Goal: Task Accomplishment & Management: Use online tool/utility

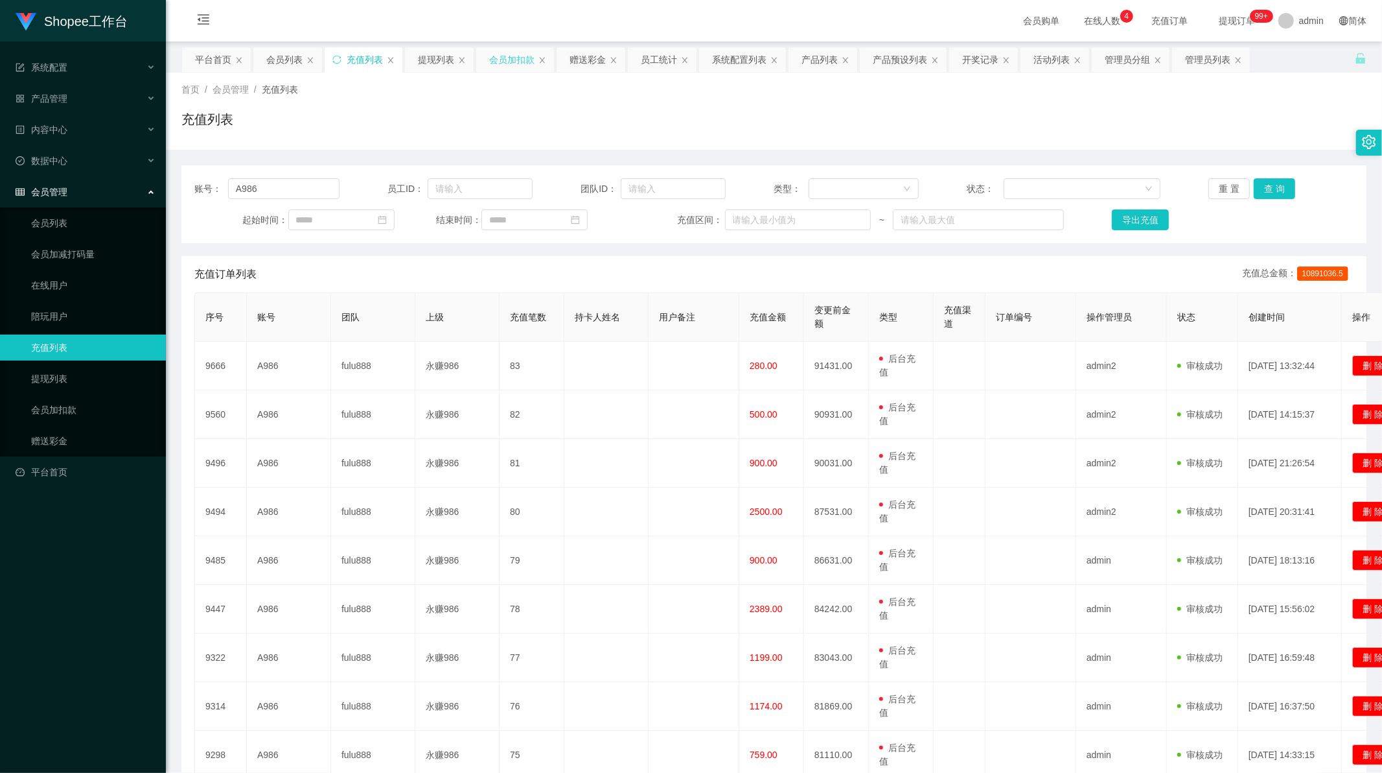
click at [500, 59] on div "会员加扣款" at bounding box center [511, 59] width 45 height 25
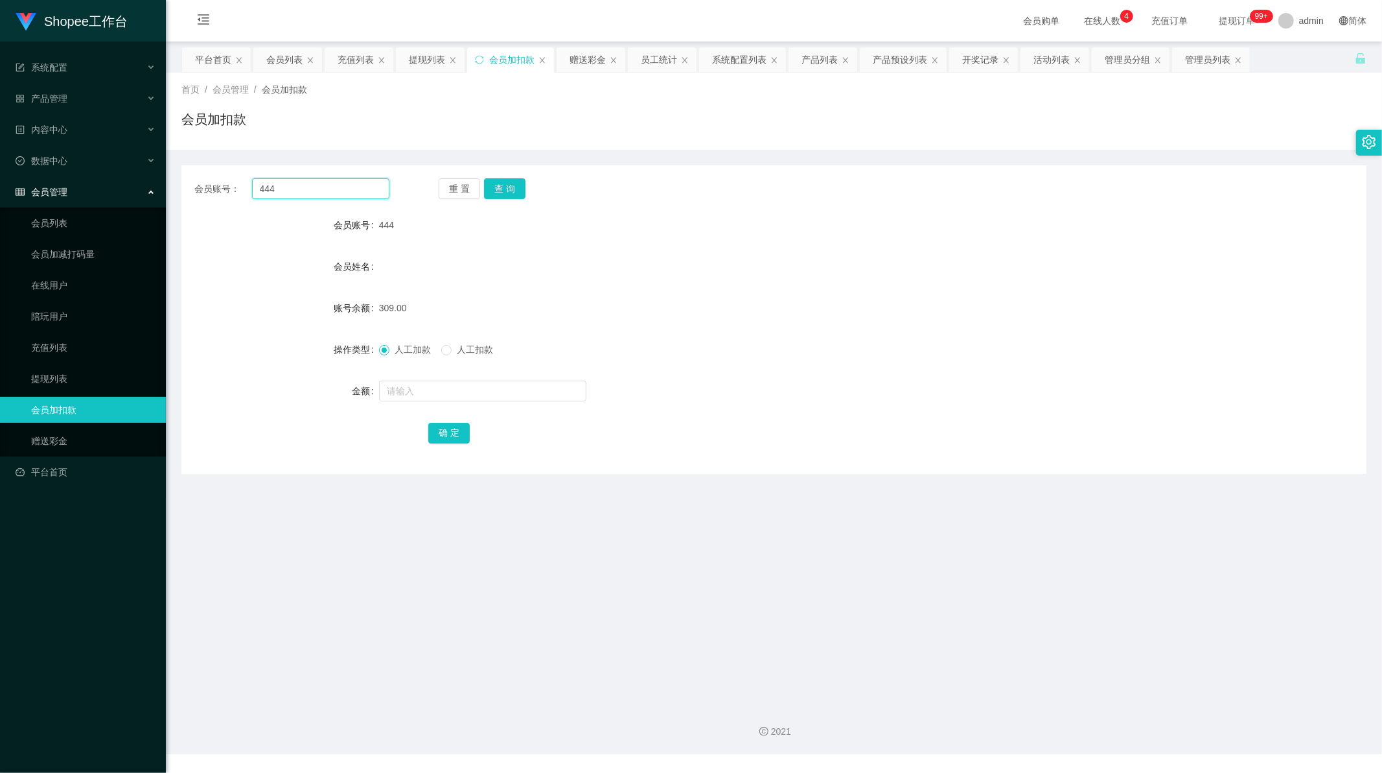
click at [305, 192] on input "444" at bounding box center [321, 188] width 138 height 21
drag, startPoint x: 305, startPoint y: 192, endPoint x: 531, endPoint y: 191, distance: 226.8
click at [305, 191] on input "444" at bounding box center [321, 188] width 138 height 21
paste input "68"
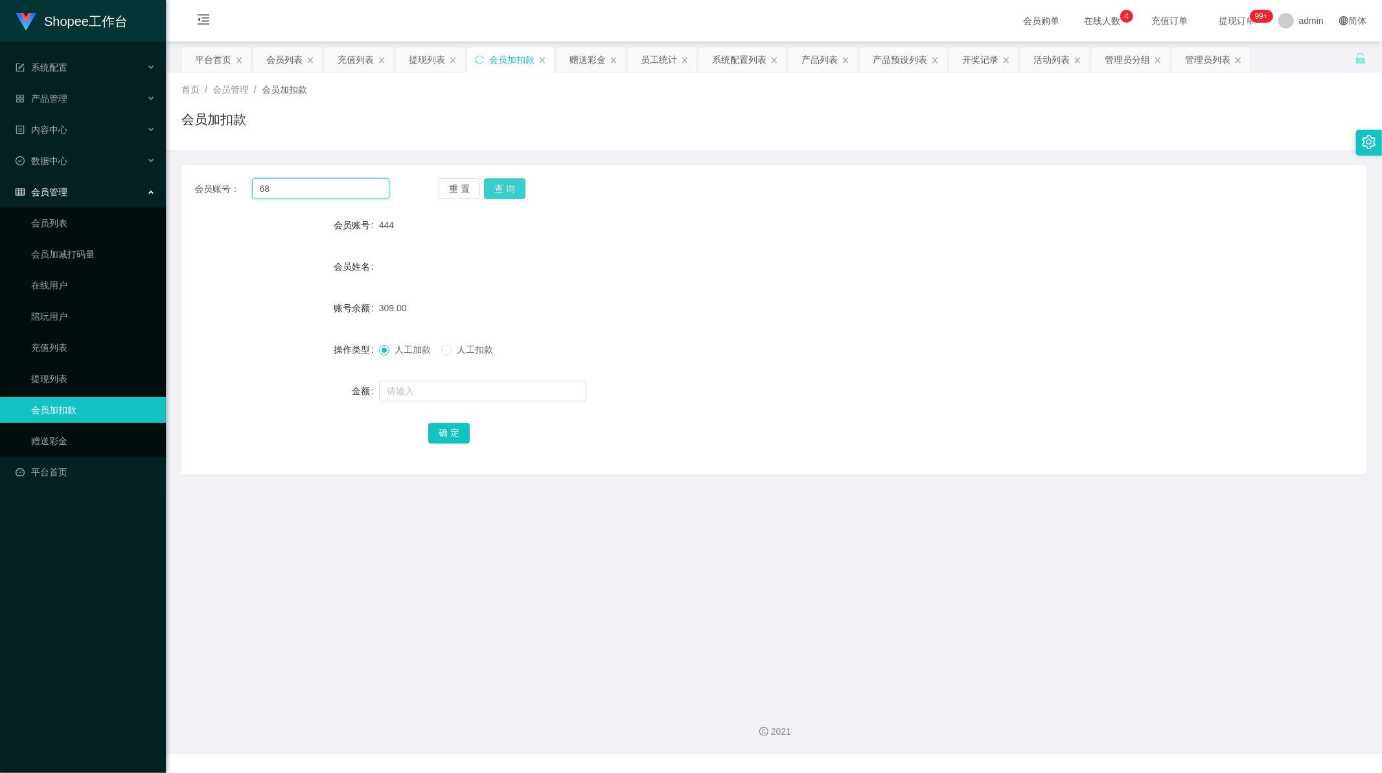
type input "68"
click at [493, 184] on button "查 询" at bounding box center [504, 188] width 41 height 21
click at [424, 390] on input "text" at bounding box center [482, 390] width 207 height 21
type input "1"
click at [452, 433] on button "确 定" at bounding box center [448, 433] width 41 height 21
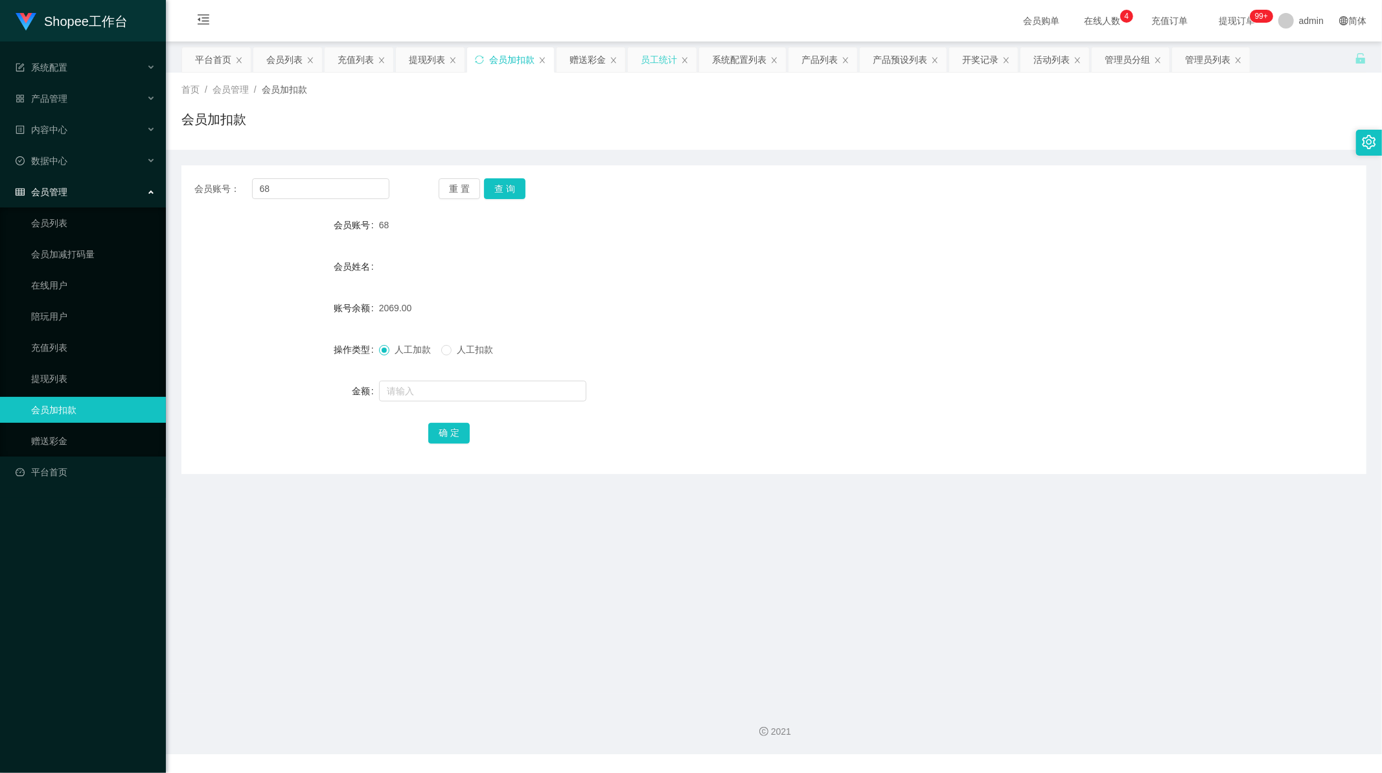
click at [663, 60] on div "员工统计" at bounding box center [659, 59] width 36 height 25
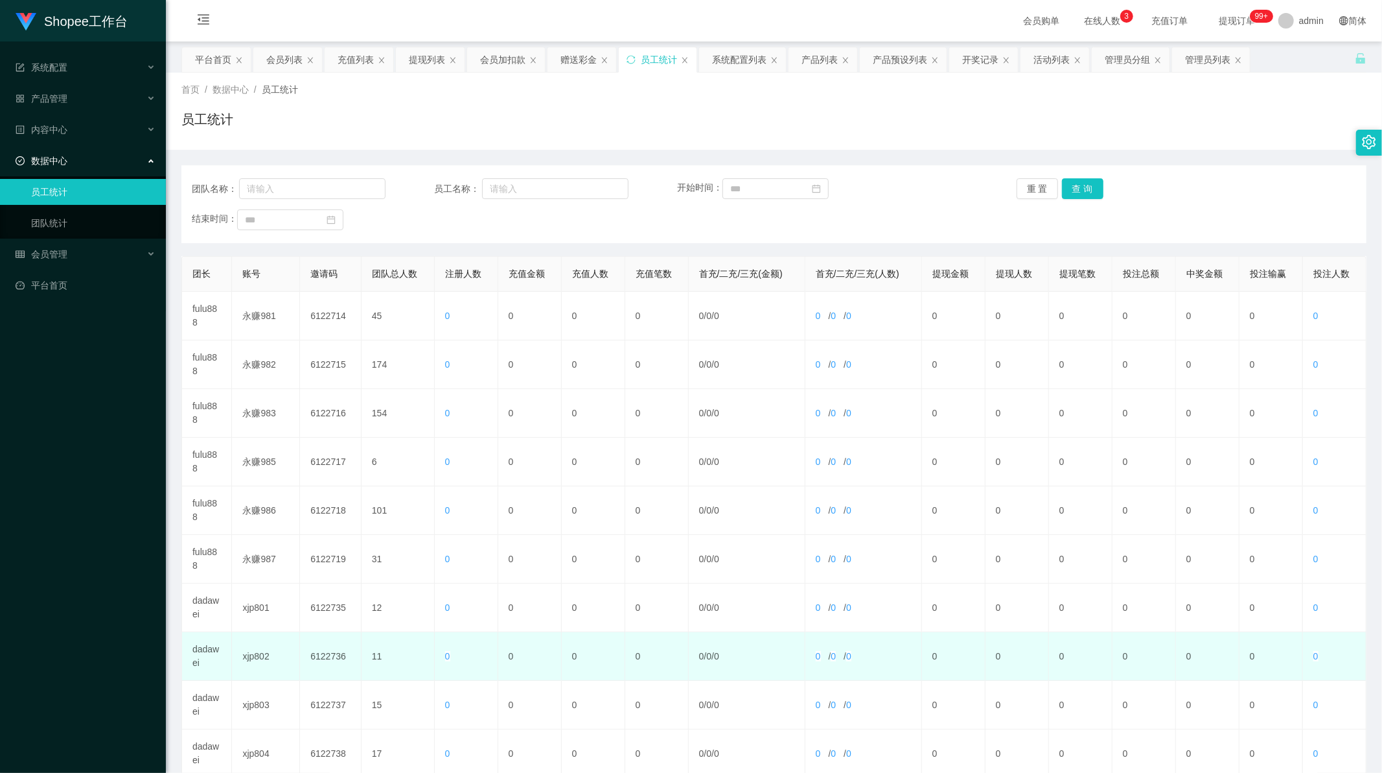
click at [205, 648] on td "dadawei" at bounding box center [207, 656] width 50 height 49
drag, startPoint x: 205, startPoint y: 648, endPoint x: 316, endPoint y: 442, distance: 234.0
click at [205, 649] on td "dadawei" at bounding box center [207, 656] width 50 height 49
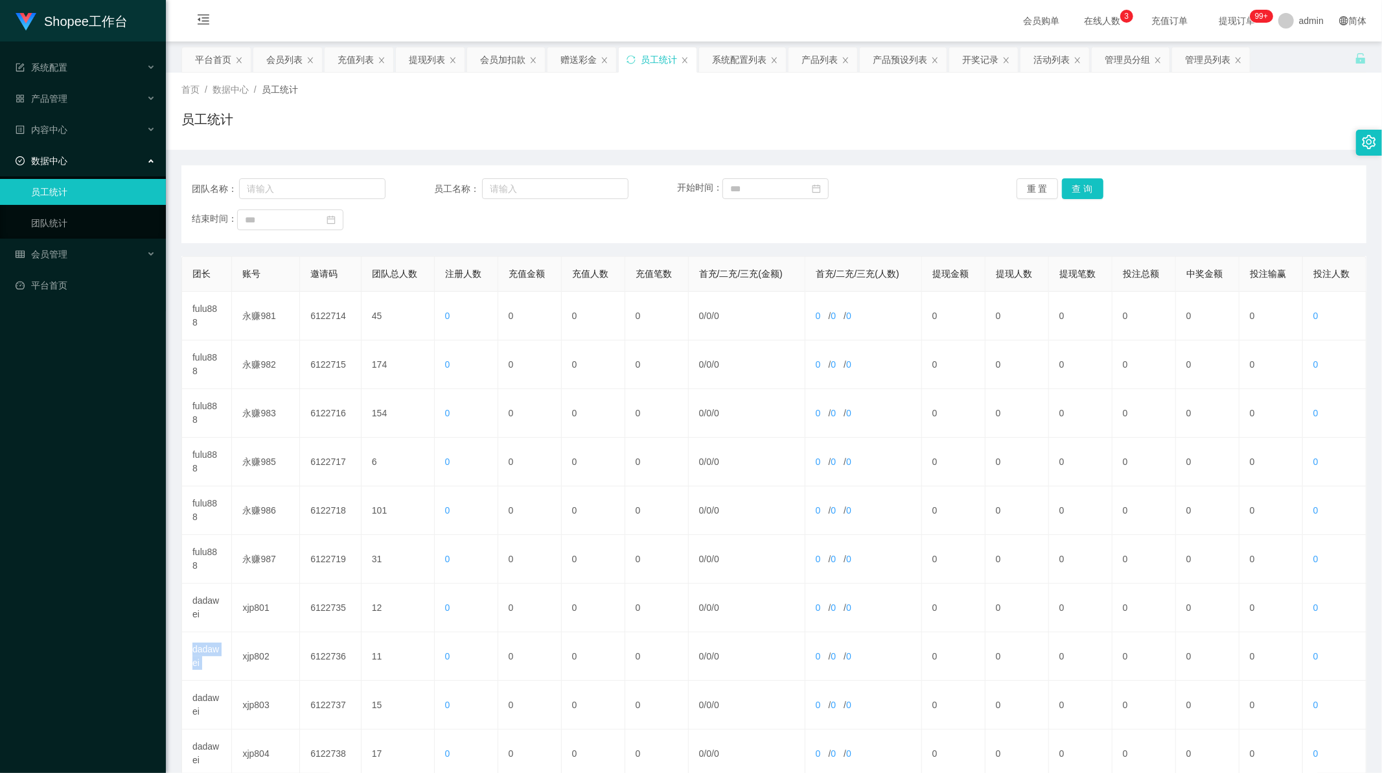
copy td "dadawei"
click at [321, 195] on input "text" at bounding box center [312, 188] width 146 height 21
paste input "dadawei"
type input "dadawei"
click at [1084, 192] on button "查 询" at bounding box center [1082, 188] width 41 height 21
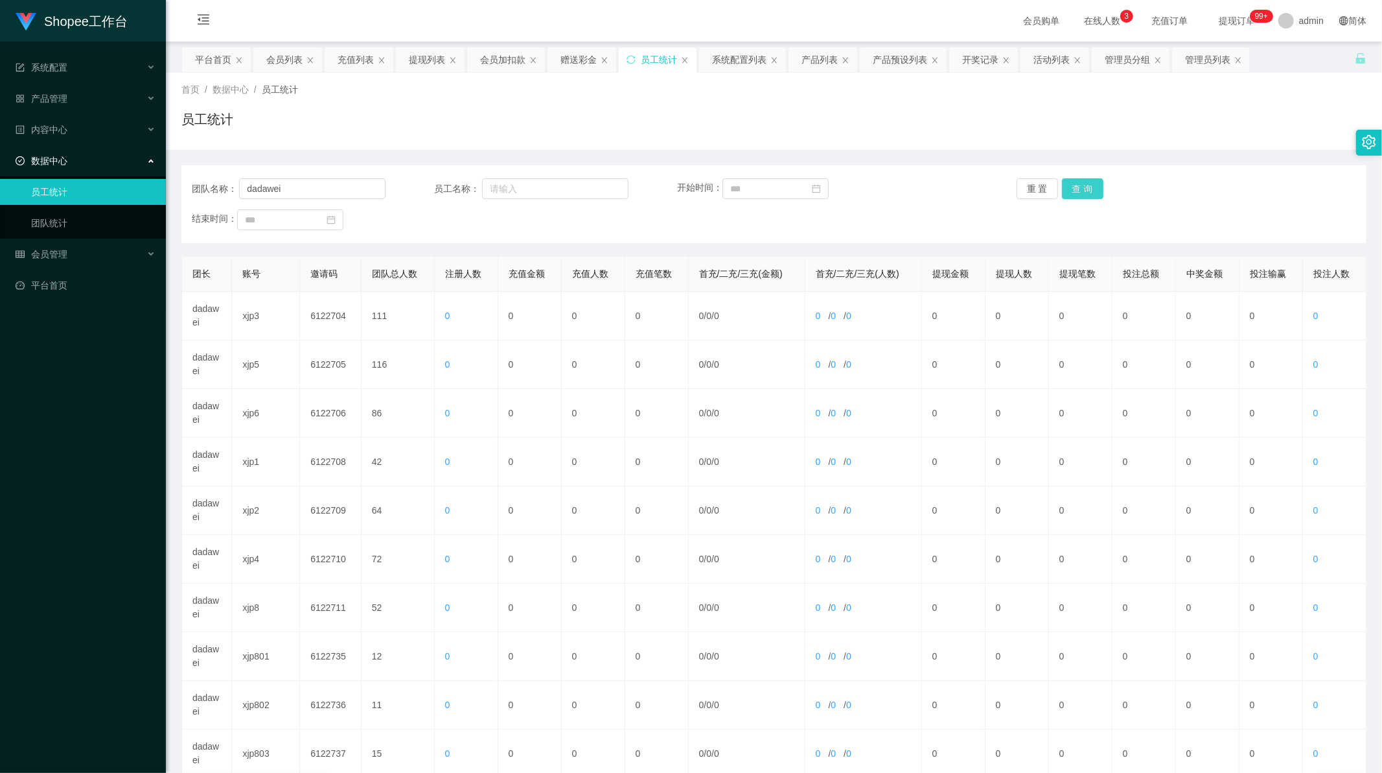
click at [1084, 192] on button "查 询" at bounding box center [1082, 188] width 41 height 21
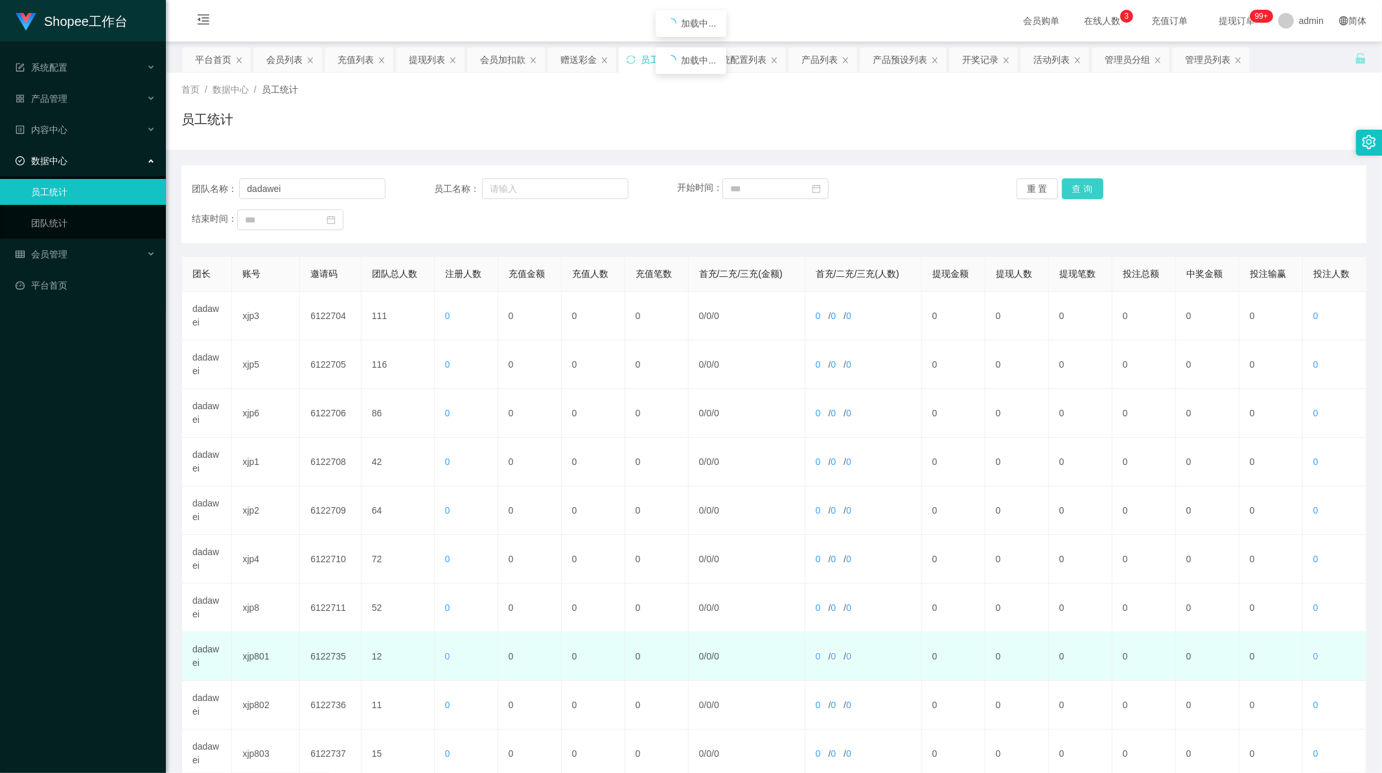
scroll to position [124, 0]
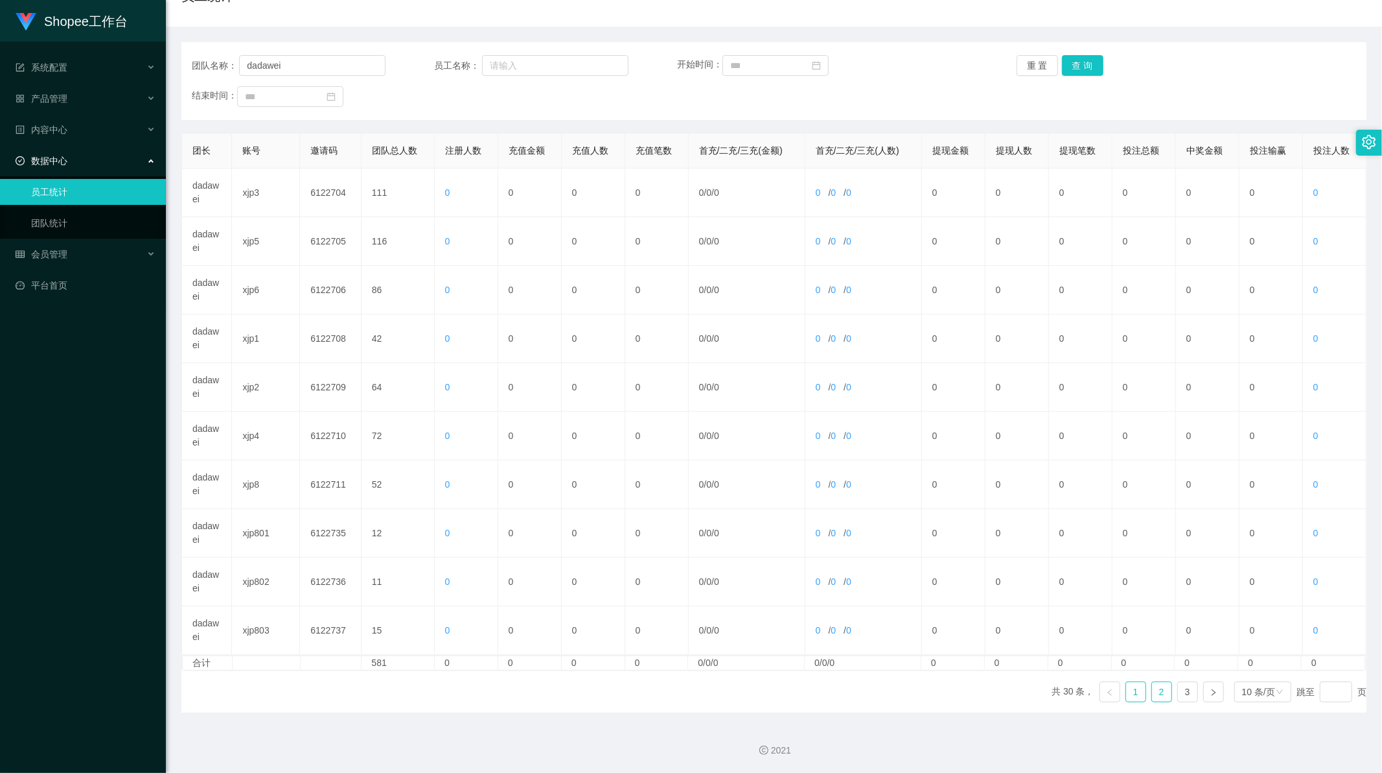
click at [1152, 696] on link "2" at bounding box center [1161, 691] width 19 height 19
click at [1183, 690] on link "3" at bounding box center [1187, 691] width 19 height 19
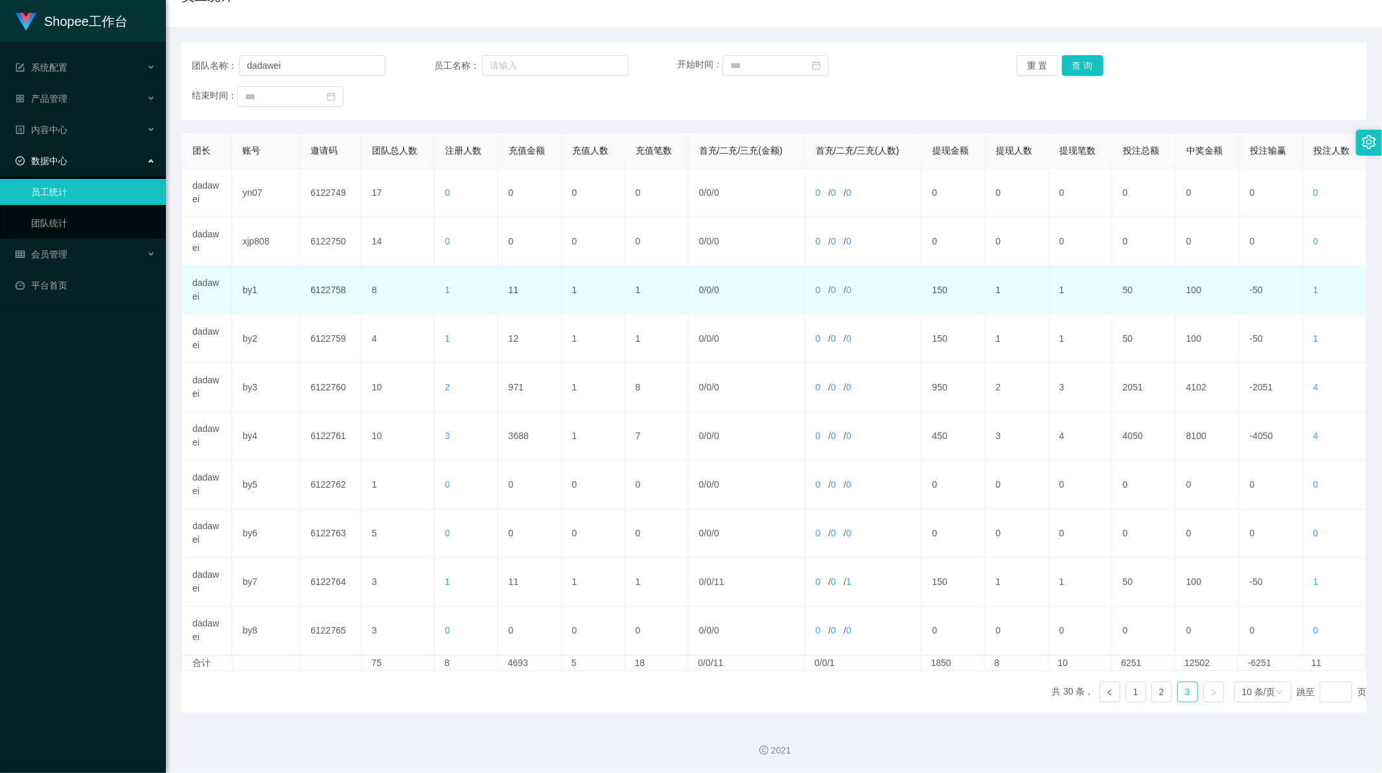
click at [515, 292] on td "11" at bounding box center [530, 290] width 64 height 49
click at [513, 288] on td "11" at bounding box center [530, 290] width 64 height 49
copy td "11"
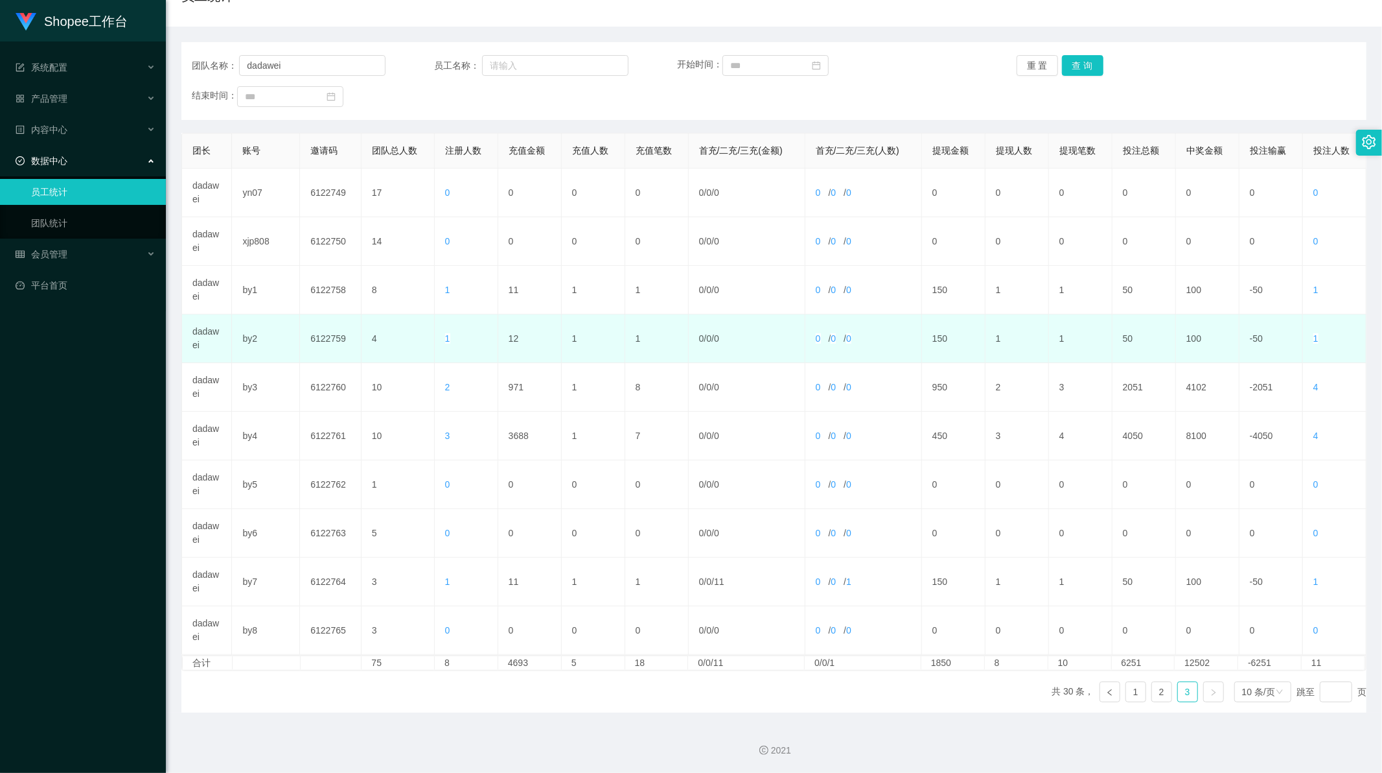
click at [513, 340] on td "12" at bounding box center [530, 338] width 64 height 49
copy td "12"
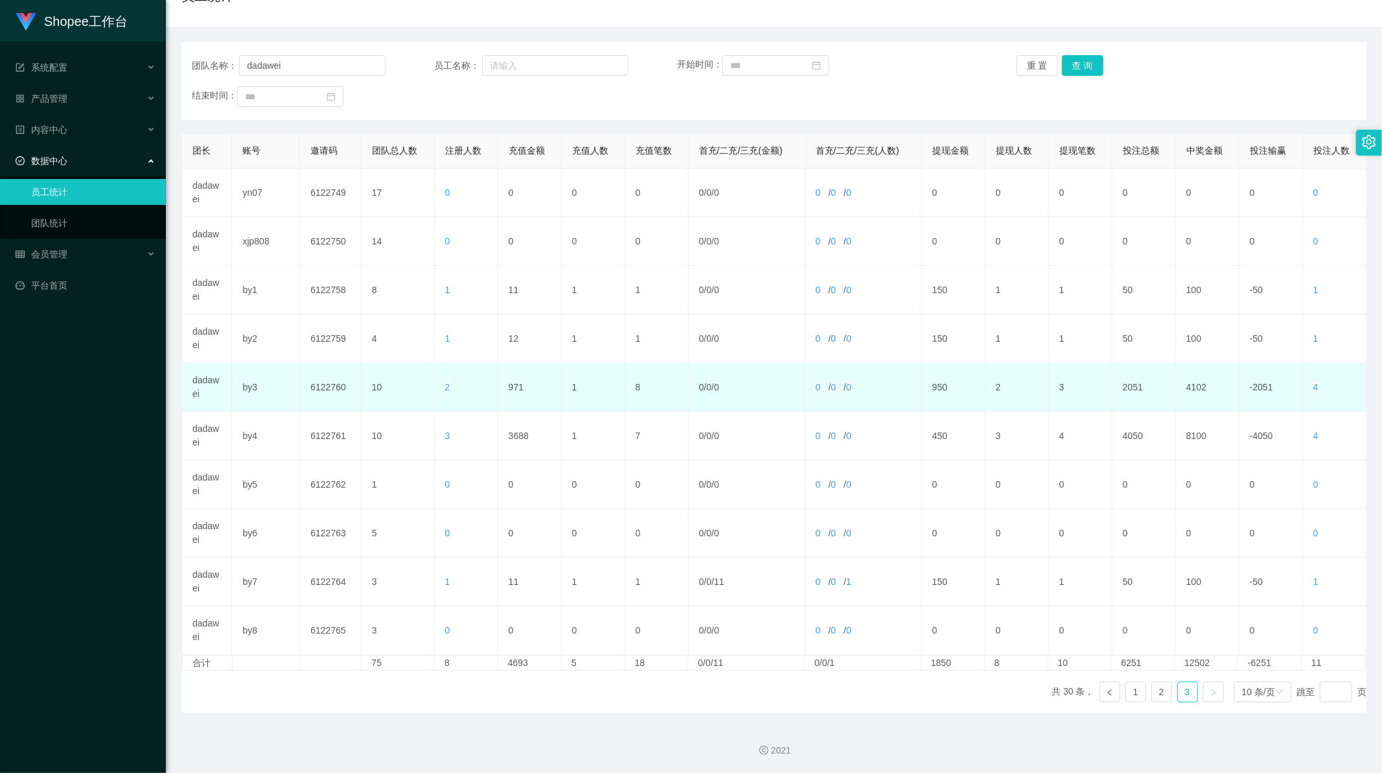
click at [515, 380] on td "971" at bounding box center [530, 387] width 64 height 49
copy td "971"
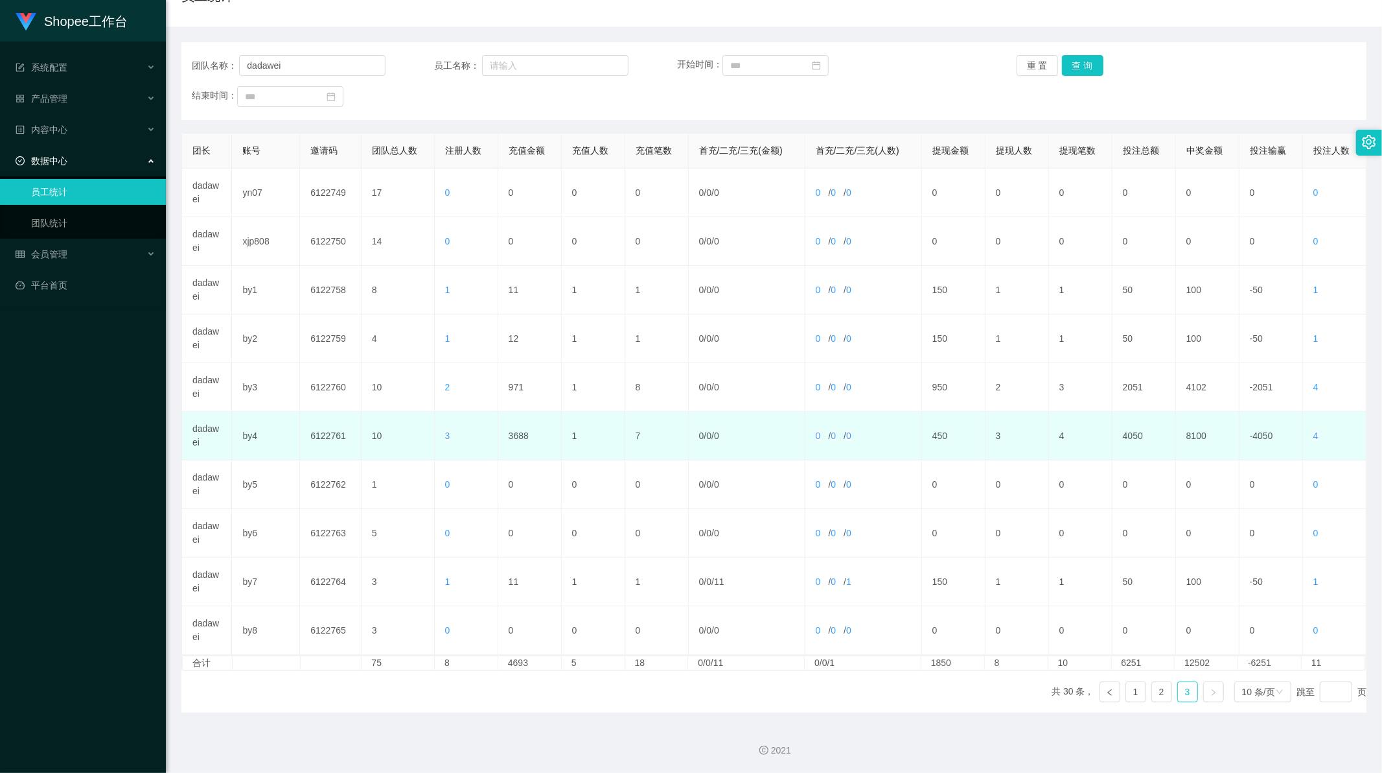
click at [520, 432] on td "3688" at bounding box center [530, 436] width 64 height 49
copy td "3688"
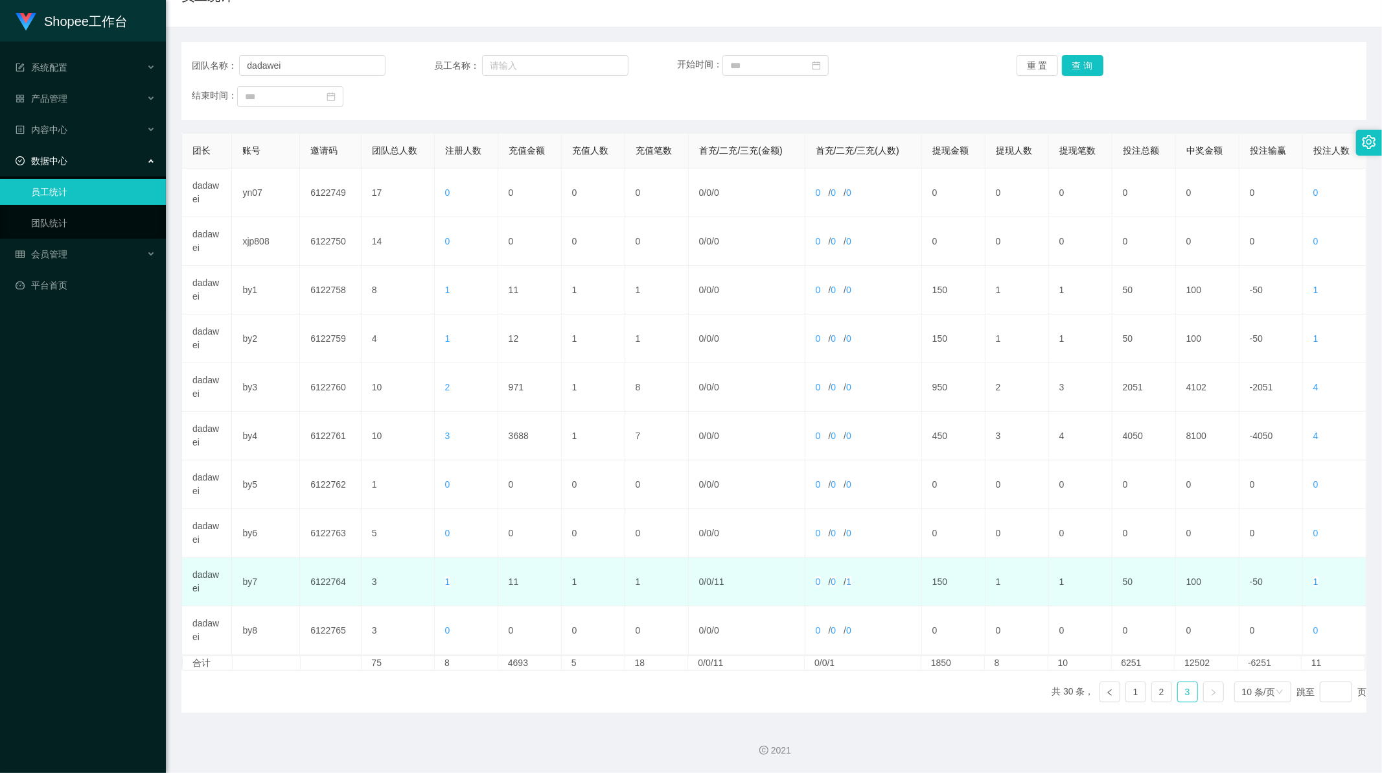
click at [511, 584] on td "11" at bounding box center [530, 581] width 64 height 49
copy td "11"
